Goal: Task Accomplishment & Management: Complete application form

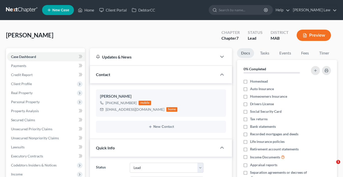
select select "10"
click at [97, 11] on link "Home" at bounding box center [86, 10] width 21 height 9
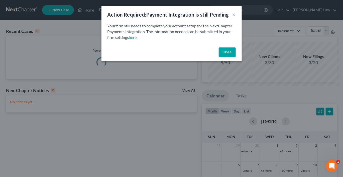
click at [236, 57] on button "Close" at bounding box center [227, 52] width 17 height 10
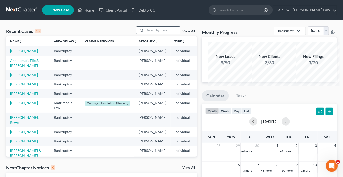
click at [153, 34] on input "search" at bounding box center [162, 30] width 35 height 7
type input "[PERSON_NAME]"
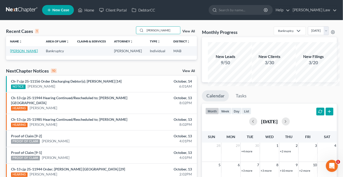
click at [19, 53] on link "[PERSON_NAME]" at bounding box center [24, 51] width 28 height 4
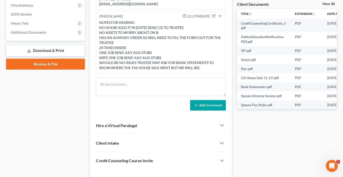
scroll to position [61, 0]
click at [324, 6] on link "View All" at bounding box center [329, 4] width 13 height 4
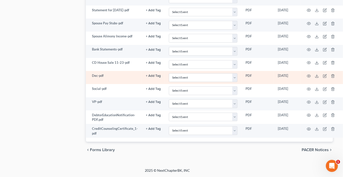
scroll to position [845, 27]
click at [310, 76] on circle "button" at bounding box center [309, 76] width 1 height 1
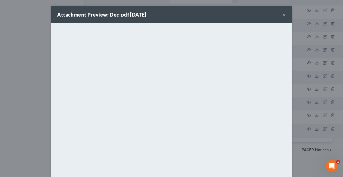
click at [286, 18] on button "×" at bounding box center [285, 15] width 4 height 6
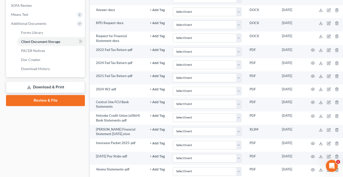
scroll to position [198, 0]
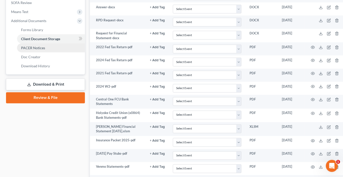
click at [45, 50] on span "PACER Notices" at bounding box center [33, 48] width 24 height 4
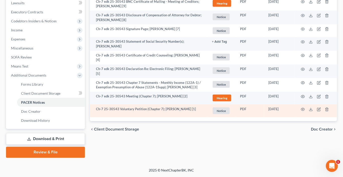
scroll to position [197, 0]
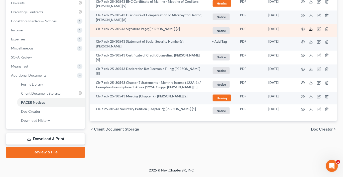
click at [311, 30] on line at bounding box center [311, 29] width 0 height 2
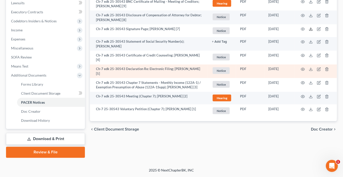
scroll to position [206, 0]
click at [309, 71] on icon at bounding box center [311, 69] width 4 height 4
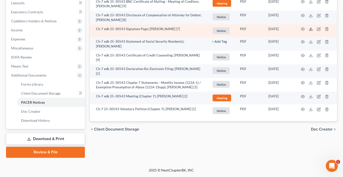
click at [309, 27] on icon at bounding box center [311, 29] width 4 height 4
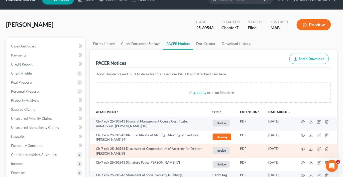
scroll to position [0, 0]
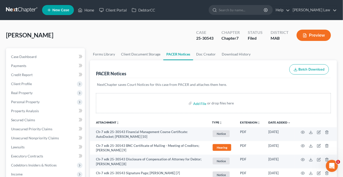
click at [302, 41] on button "Preview" at bounding box center [314, 35] width 34 height 11
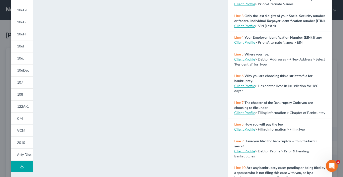
scroll to position [163, 0]
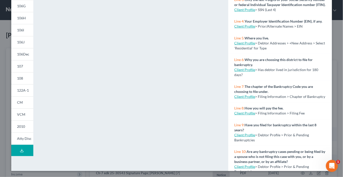
click at [21, 151] on polyline at bounding box center [22, 150] width 2 height 1
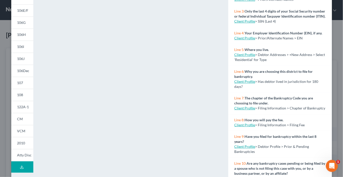
scroll to position [0, 0]
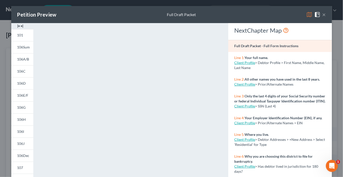
click at [326, 18] on button "×" at bounding box center [325, 15] width 4 height 6
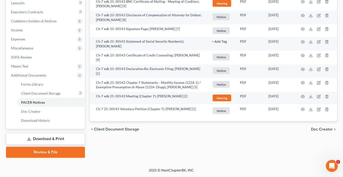
scroll to position [199, 0]
click at [59, 95] on span "Client Document Storage" at bounding box center [40, 93] width 39 height 4
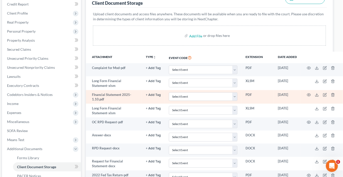
scroll to position [70, 36]
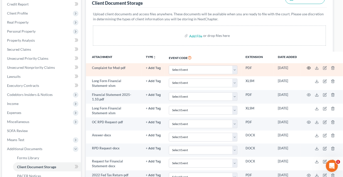
click at [311, 70] on icon "button" at bounding box center [309, 68] width 4 height 4
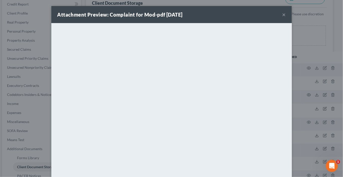
click at [286, 18] on button "×" at bounding box center [285, 15] width 4 height 6
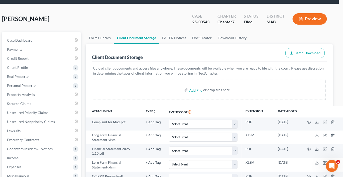
scroll to position [16, 0]
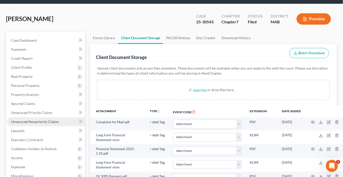
click at [49, 124] on span "Unsecured Nonpriority Claims" at bounding box center [35, 121] width 48 height 4
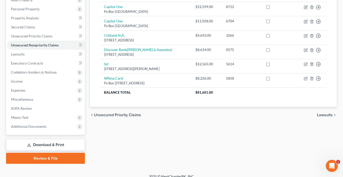
scroll to position [93, 0]
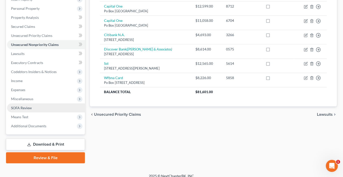
click at [27, 110] on span "SOFA Review" at bounding box center [21, 108] width 21 height 4
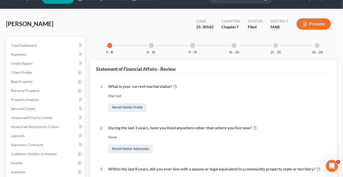
scroll to position [8, 0]
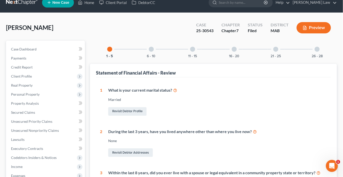
click at [149, 58] on div "6 - 10" at bounding box center [151, 49] width 17 height 17
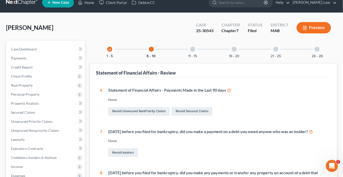
click at [191, 52] on div at bounding box center [192, 49] width 5 height 5
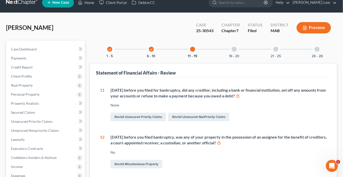
click at [239, 58] on div "16 - 20" at bounding box center [234, 49] width 17 height 17
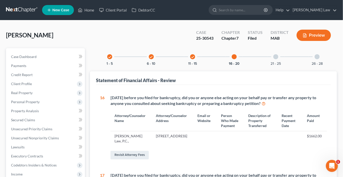
scroll to position [0, 0]
click at [108, 59] on icon "check" at bounding box center [110, 57] width 4 height 4
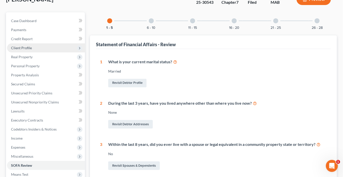
scroll to position [33, 0]
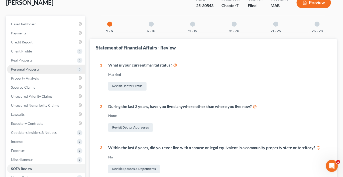
click at [38, 71] on span "Personal Property" at bounding box center [25, 69] width 29 height 4
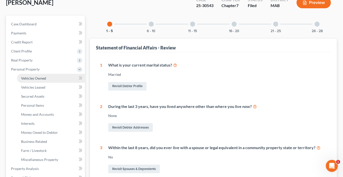
click at [44, 80] on span "Vehicles Owned" at bounding box center [33, 78] width 25 height 4
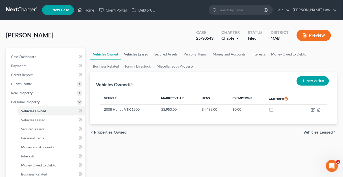
click at [144, 60] on link "Vehicles Leased" at bounding box center [136, 54] width 30 height 12
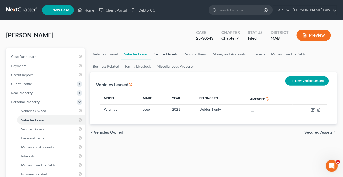
click at [181, 60] on link "Secured Assets" at bounding box center [166, 54] width 29 height 12
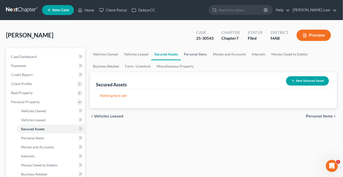
click at [210, 60] on link "Personal Items" at bounding box center [195, 54] width 29 height 12
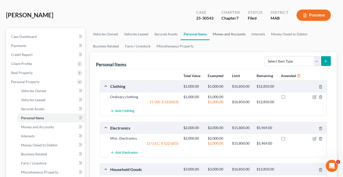
click at [249, 40] on link "Money and Accounts" at bounding box center [229, 34] width 39 height 12
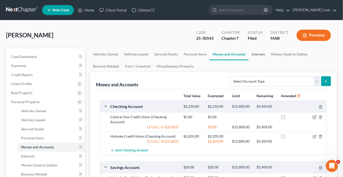
click at [268, 60] on link "Interests" at bounding box center [259, 54] width 20 height 12
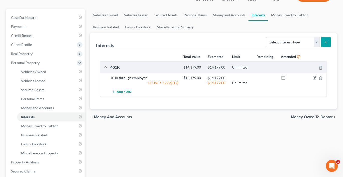
scroll to position [44, 0]
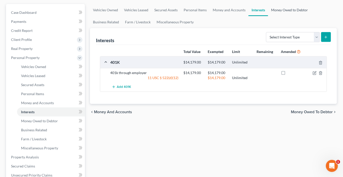
click at [268, 16] on link "Money Owed to Debtor" at bounding box center [289, 10] width 43 height 12
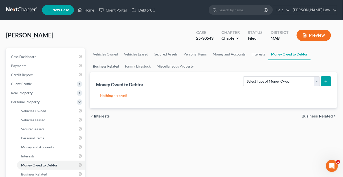
click at [122, 72] on link "Business Related" at bounding box center [106, 66] width 32 height 12
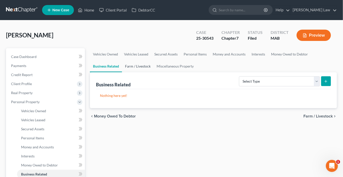
click at [154, 72] on link "Farm / Livestock" at bounding box center [138, 66] width 32 height 12
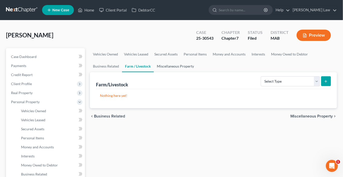
click at [197, 72] on link "Miscellaneous Property" at bounding box center [175, 66] width 43 height 12
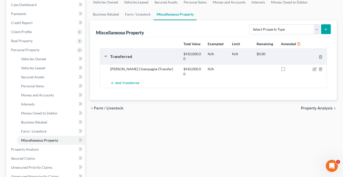
scroll to position [52, 0]
click at [314, 69] on icon "button" at bounding box center [315, 68] width 2 height 2
select select "Ordinary ([DATE])"
select select "22"
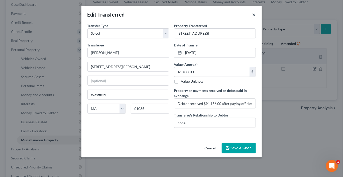
click at [256, 18] on button "×" at bounding box center [255, 15] width 4 height 6
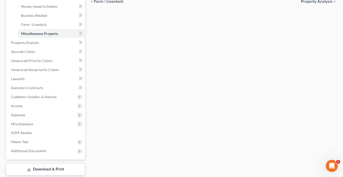
scroll to position [164, 0]
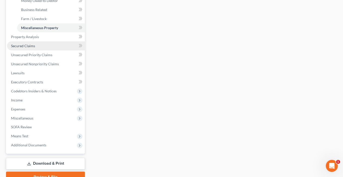
click at [30, 48] on span "Secured Claims" at bounding box center [23, 46] width 24 height 4
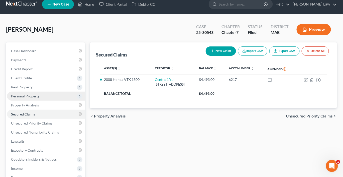
scroll to position [9, 0]
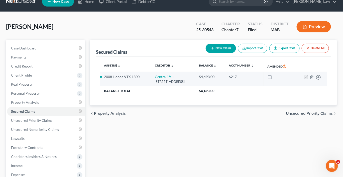
click at [304, 79] on icon "button" at bounding box center [306, 77] width 4 height 4
select select "22"
select select "8"
select select "0"
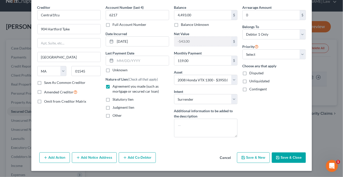
scroll to position [64, 0]
click at [305, 154] on button "Save & Close" at bounding box center [289, 157] width 34 height 11
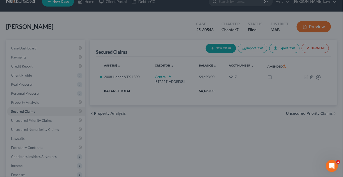
select select "8"
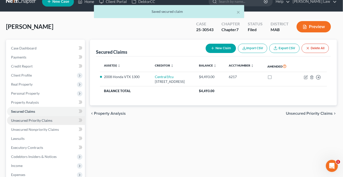
click at [52, 122] on span "Unsecured Priority Claims" at bounding box center [31, 120] width 41 height 4
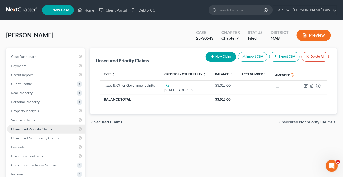
click at [49, 131] on span "Unsecured Priority Claims" at bounding box center [31, 129] width 41 height 4
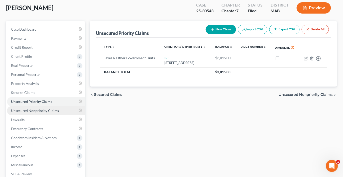
click at [60, 115] on link "Unsecured Nonpriority Claims" at bounding box center [46, 110] width 78 height 9
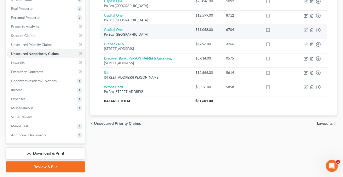
scroll to position [83, 0]
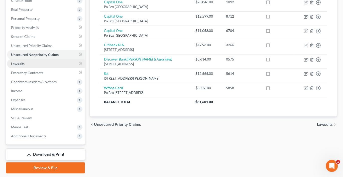
click at [39, 68] on link "Lawsuits" at bounding box center [46, 63] width 78 height 9
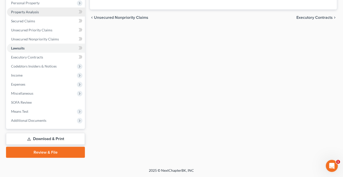
scroll to position [150, 0]
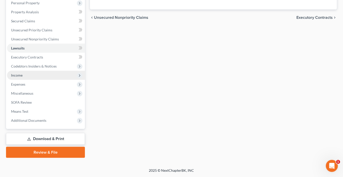
click at [39, 71] on span "Income" at bounding box center [46, 75] width 78 height 9
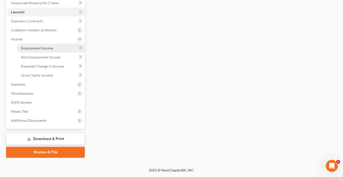
click at [41, 50] on span "Employment Income" at bounding box center [37, 48] width 32 height 4
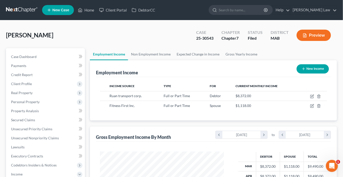
scroll to position [111, 134]
click at [161, 60] on link "Non Employment Income" at bounding box center [151, 54] width 46 height 12
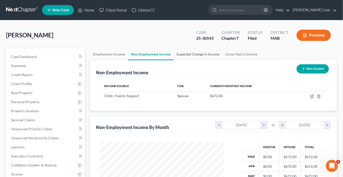
scroll to position [111, 134]
click at [212, 60] on link "Expected Change in Income" at bounding box center [198, 54] width 49 height 12
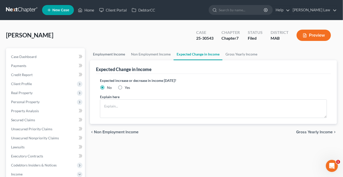
click at [125, 60] on link "Employment Income" at bounding box center [109, 54] width 38 height 12
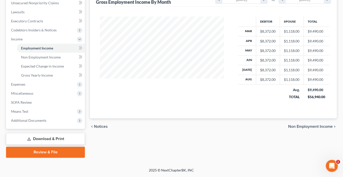
scroll to position [143, 0]
click at [35, 89] on span "Expenses" at bounding box center [46, 84] width 78 height 9
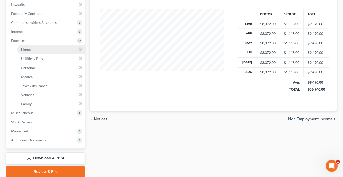
click at [31, 52] on span "Home" at bounding box center [26, 49] width 10 height 4
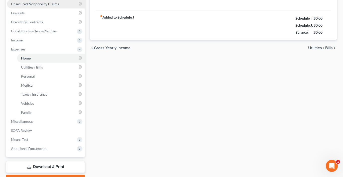
type input "2,800.00"
type input "0.00"
radio input "true"
type input "0.00"
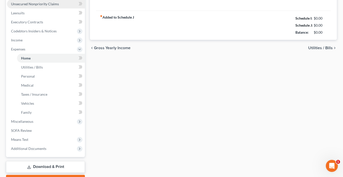
type input "0.00"
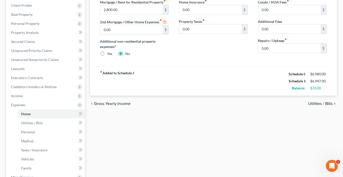
scroll to position [75, 0]
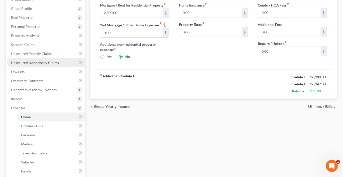
click at [59, 67] on link "Unsecured Nonpriority Claims" at bounding box center [46, 62] width 78 height 9
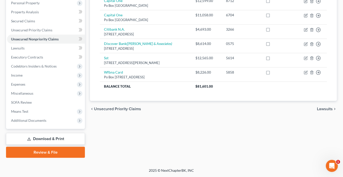
scroll to position [166, 0]
